Goal: Task Accomplishment & Management: Complete application form

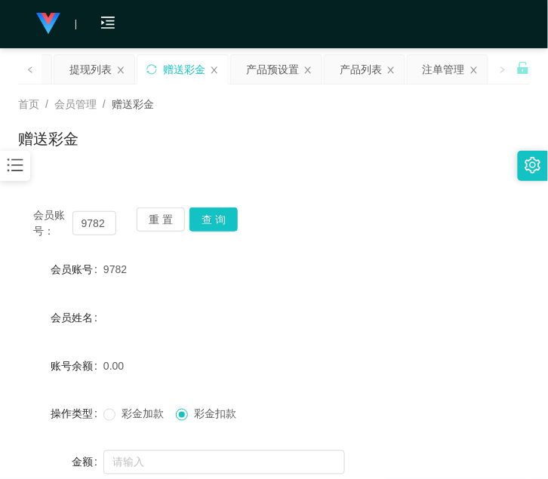
scroll to position [127, 0]
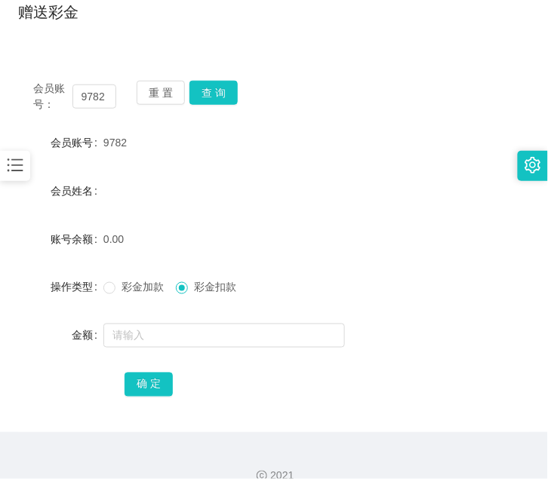
click at [205, 99] on button "查 询" at bounding box center [213, 93] width 48 height 24
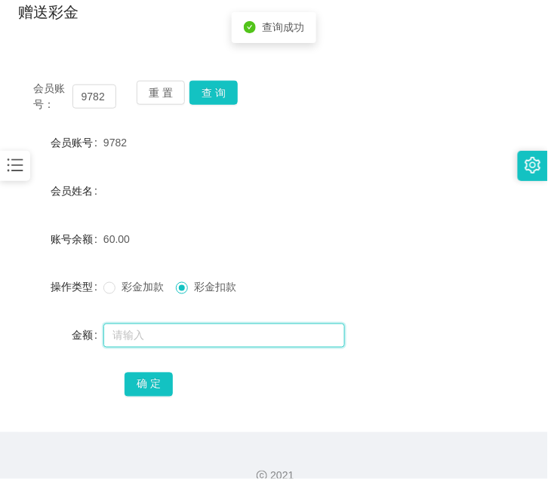
click at [162, 333] on input "text" at bounding box center [223, 336] width 241 height 24
type input "60"
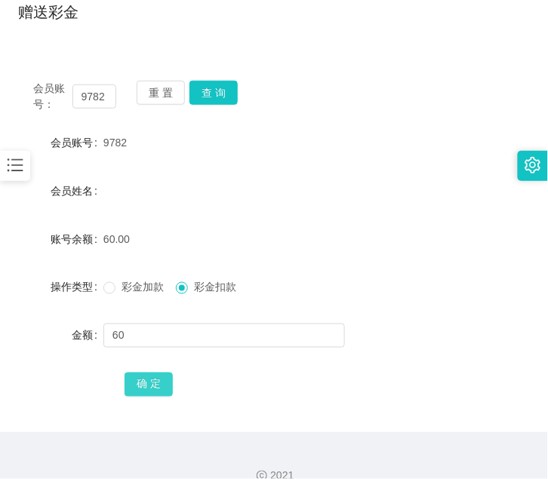
drag, startPoint x: 149, startPoint y: 389, endPoint x: 149, endPoint y: 378, distance: 11.3
click at [149, 386] on button "确 定" at bounding box center [148, 385] width 48 height 24
click at [24, 171] on icon "图标: bars" at bounding box center [15, 165] width 20 height 20
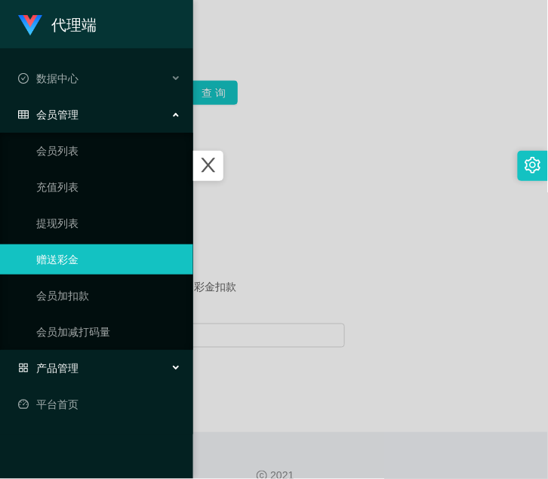
click at [94, 372] on div "产品管理" at bounding box center [96, 368] width 193 height 30
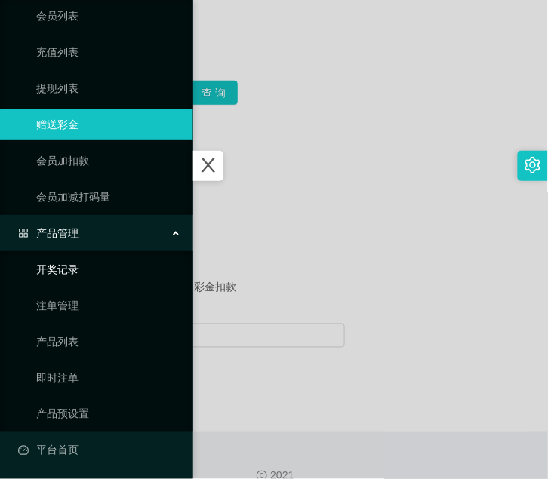
scroll to position [136, 0]
click at [94, 410] on link "产品预设置" at bounding box center [108, 413] width 145 height 30
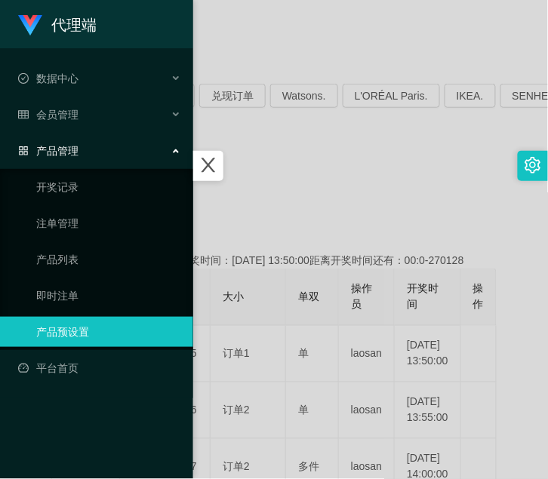
click at [300, 185] on div at bounding box center [274, 239] width 548 height 479
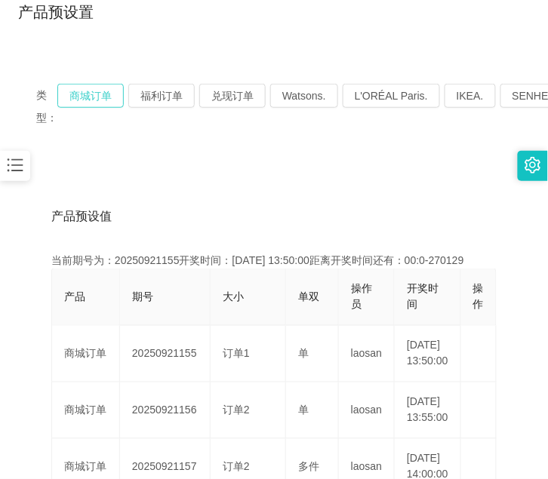
click at [109, 98] on button "商城订单" at bounding box center [90, 96] width 66 height 24
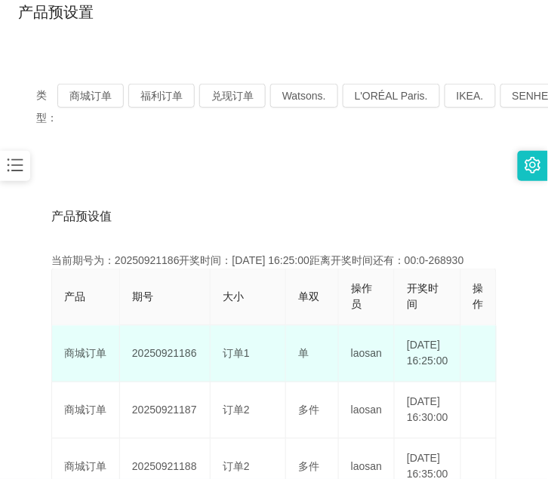
click at [153, 359] on td "20250921186" at bounding box center [165, 354] width 91 height 57
copy td "20250921186"
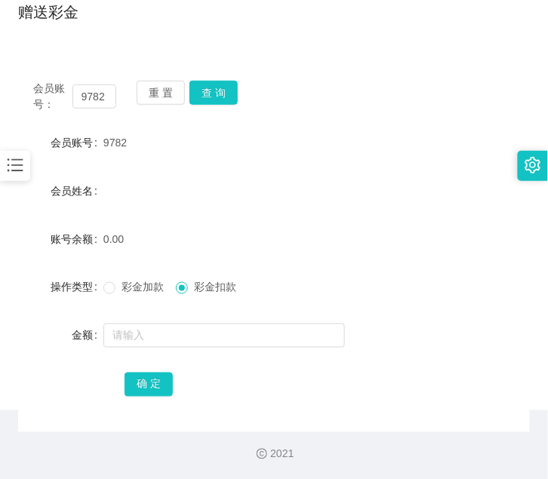
click at [26, 181] on div "会员姓名" at bounding box center [60, 191] width 85 height 30
click at [10, 169] on icon "图标: bars" at bounding box center [15, 165] width 20 height 20
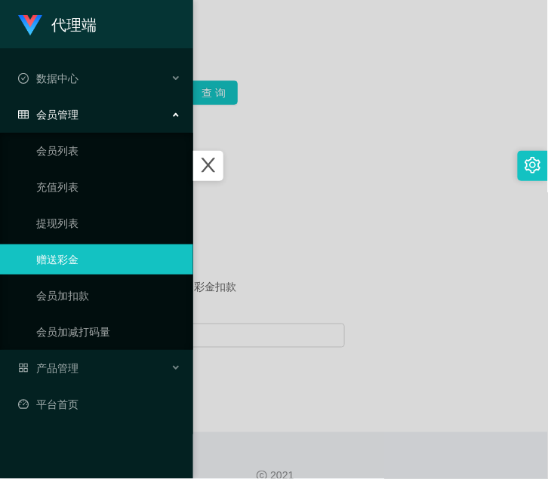
click at [77, 266] on link "赠送彩金" at bounding box center [108, 259] width 145 height 30
drag, startPoint x: 281, startPoint y: 260, endPoint x: 207, endPoint y: 216, distance: 86.3
click at [277, 257] on div at bounding box center [274, 239] width 548 height 479
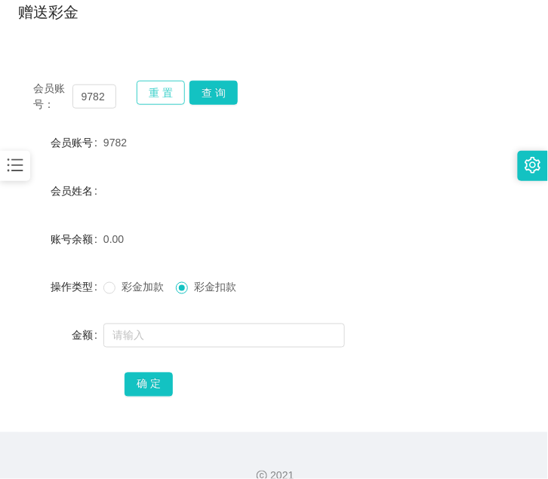
click at [162, 94] on button "重 置" at bounding box center [161, 93] width 48 height 24
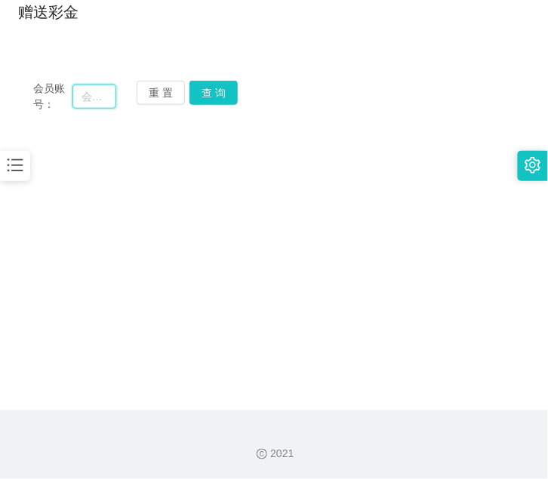
click at [94, 100] on input "text" at bounding box center [94, 97] width 44 height 24
paste input "0184749516"
type input "0184749516"
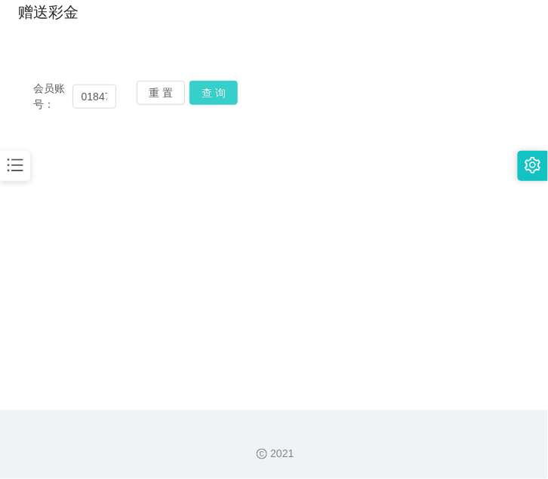
click at [223, 95] on button "查 询" at bounding box center [213, 93] width 48 height 24
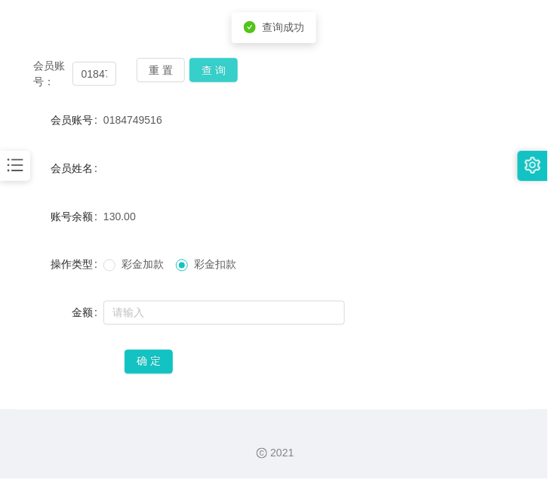
scroll to position [149, 0]
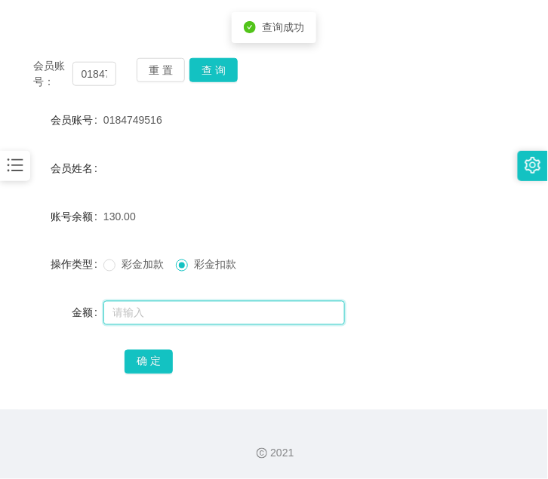
drag, startPoint x: 162, startPoint y: 310, endPoint x: 161, endPoint y: 297, distance: 13.7
click at [161, 310] on input "text" at bounding box center [223, 313] width 241 height 24
type input "130"
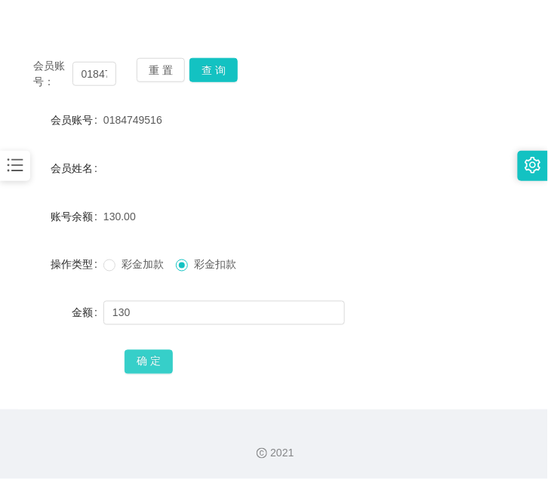
click at [154, 362] on button "确 定" at bounding box center [148, 362] width 48 height 24
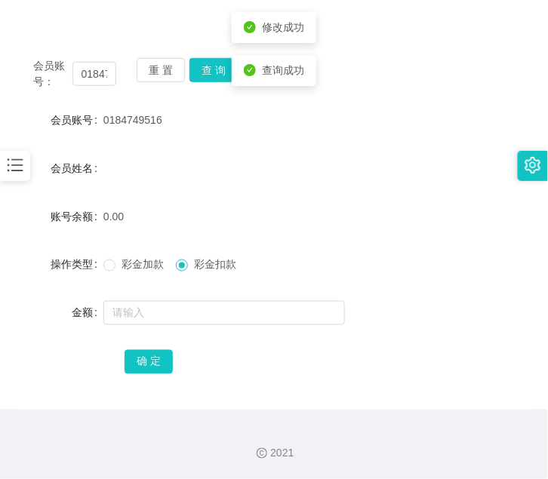
click at [230, 177] on div "会员姓名" at bounding box center [274, 168] width 512 height 30
